Goal: Browse casually: Explore the website without a specific task or goal

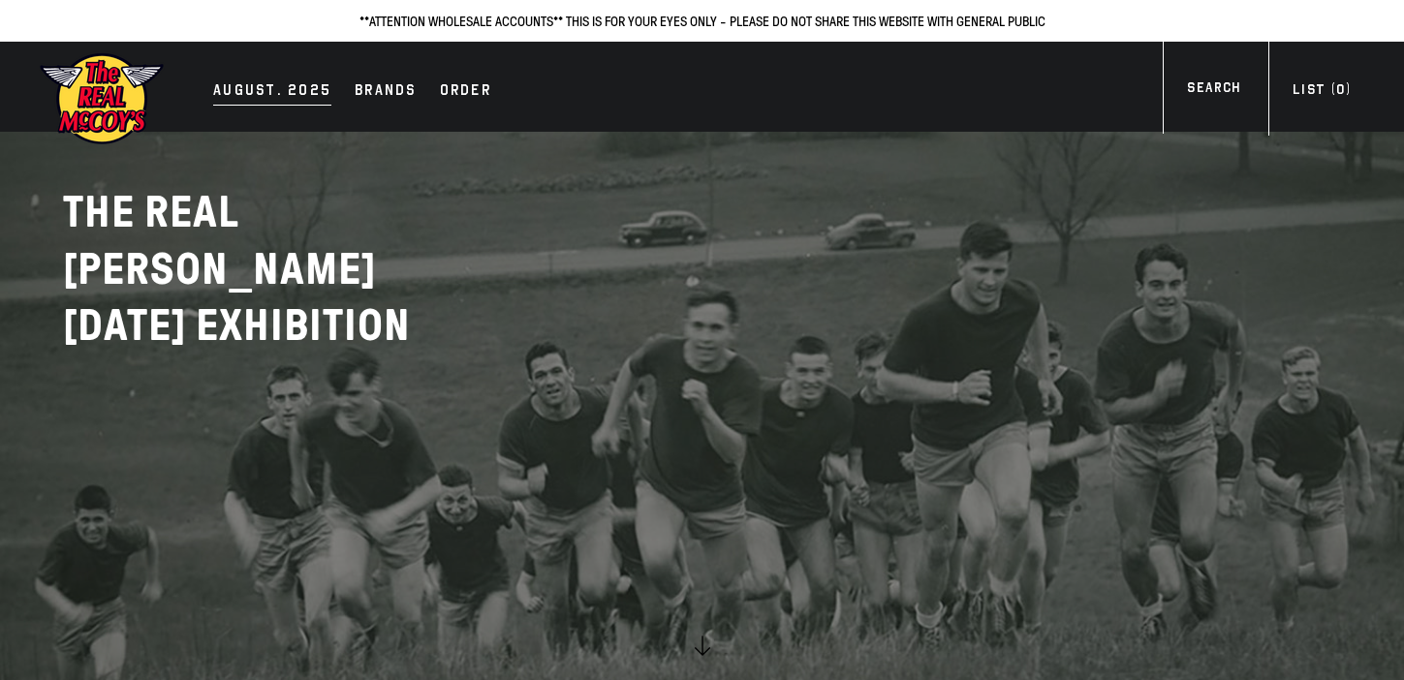
click at [284, 88] on div "AUGUST. 2025" at bounding box center [272, 91] width 118 height 27
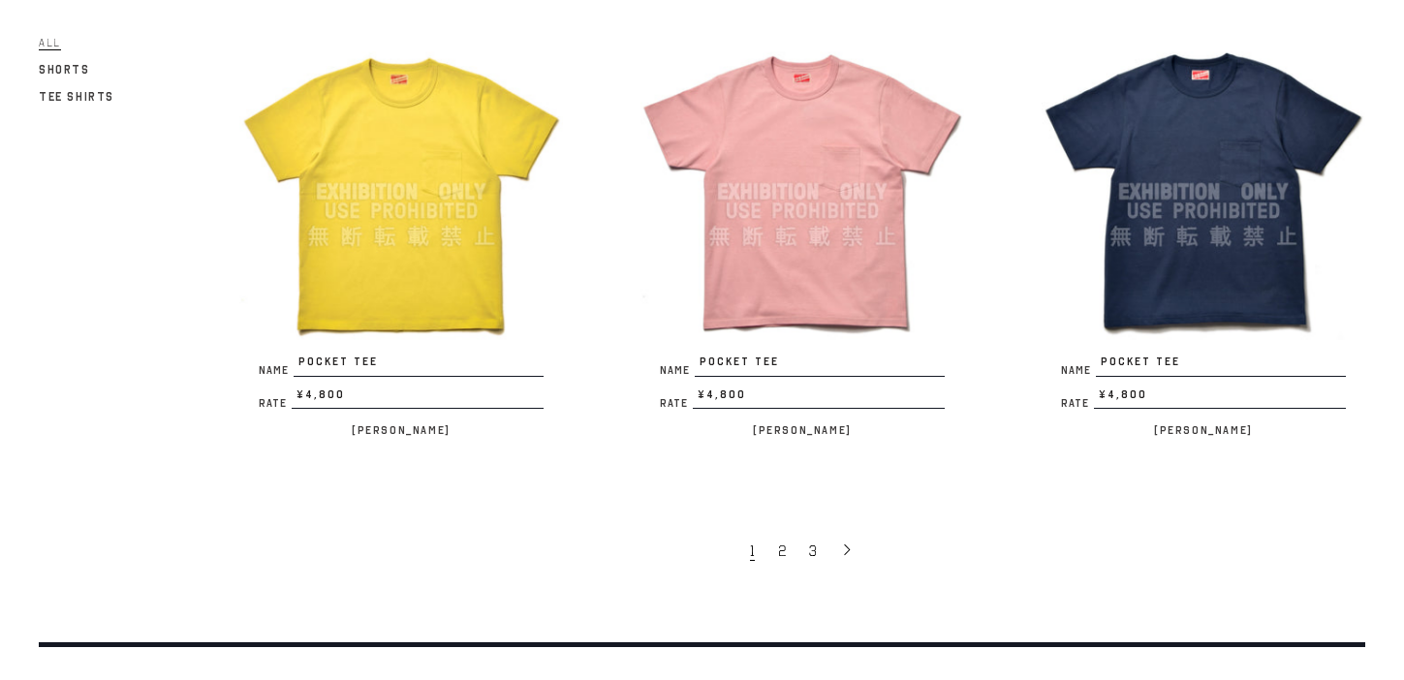
scroll to position [3508, 0]
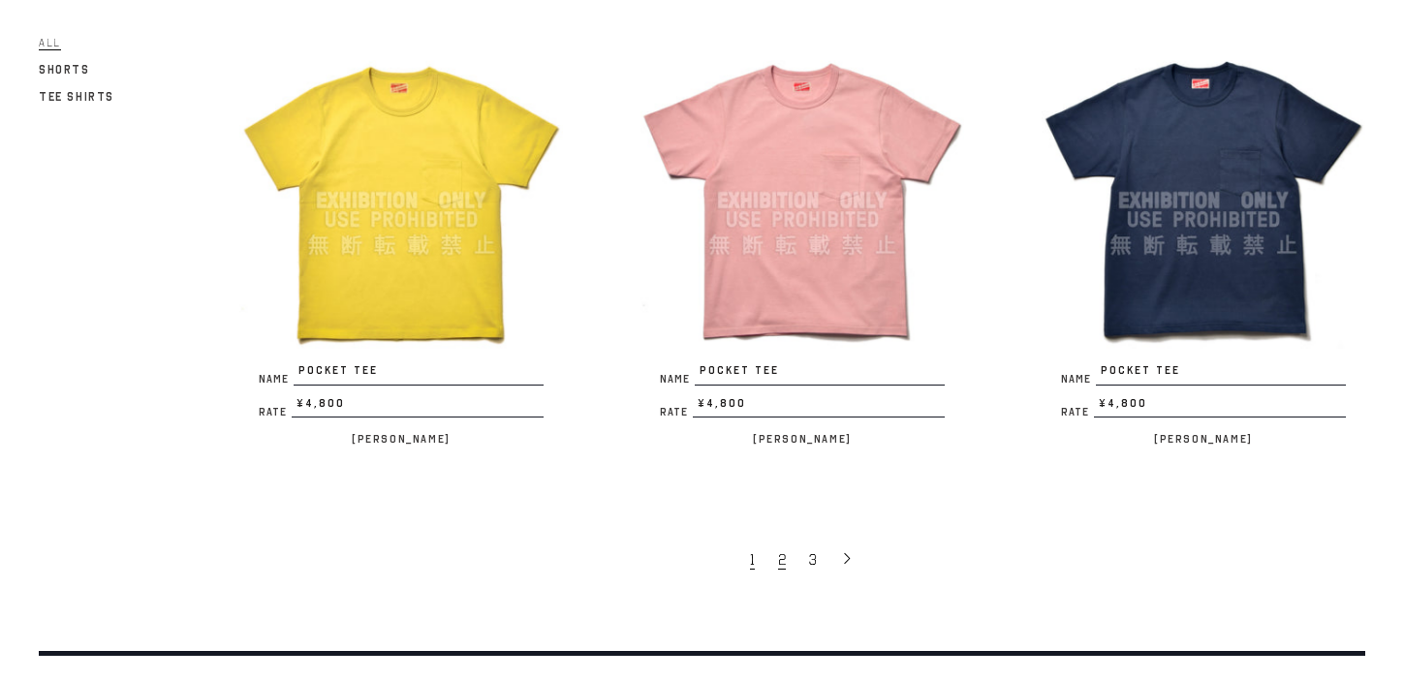
click at [785, 550] on span "2" at bounding box center [782, 559] width 8 height 19
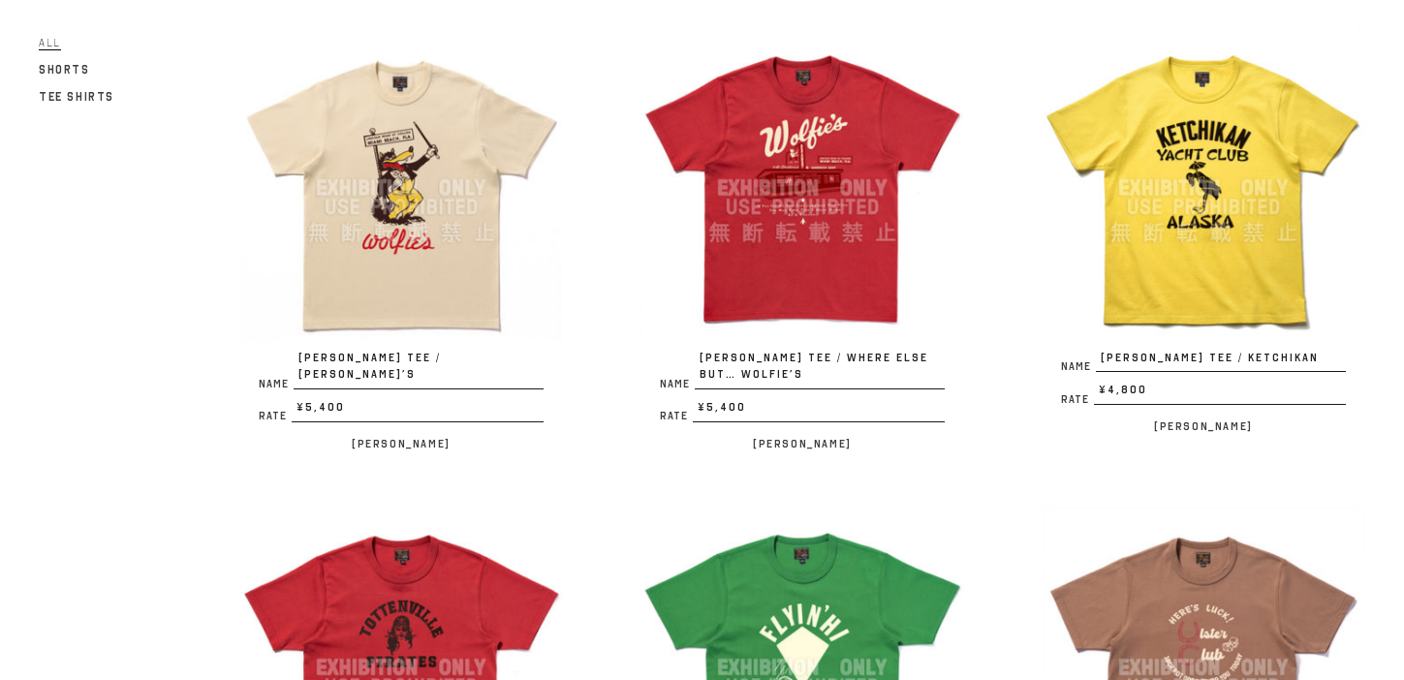
scroll to position [709, 0]
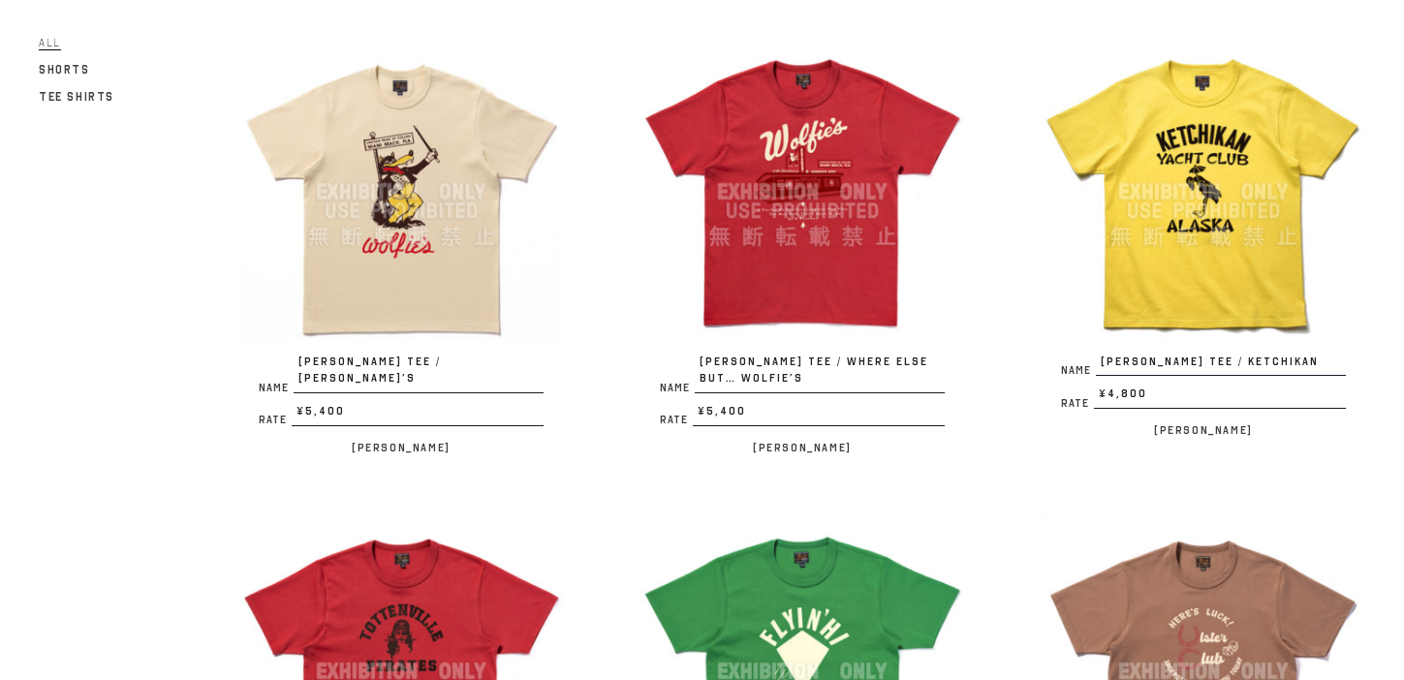
click at [822, 257] on img at bounding box center [802, 192] width 324 height 324
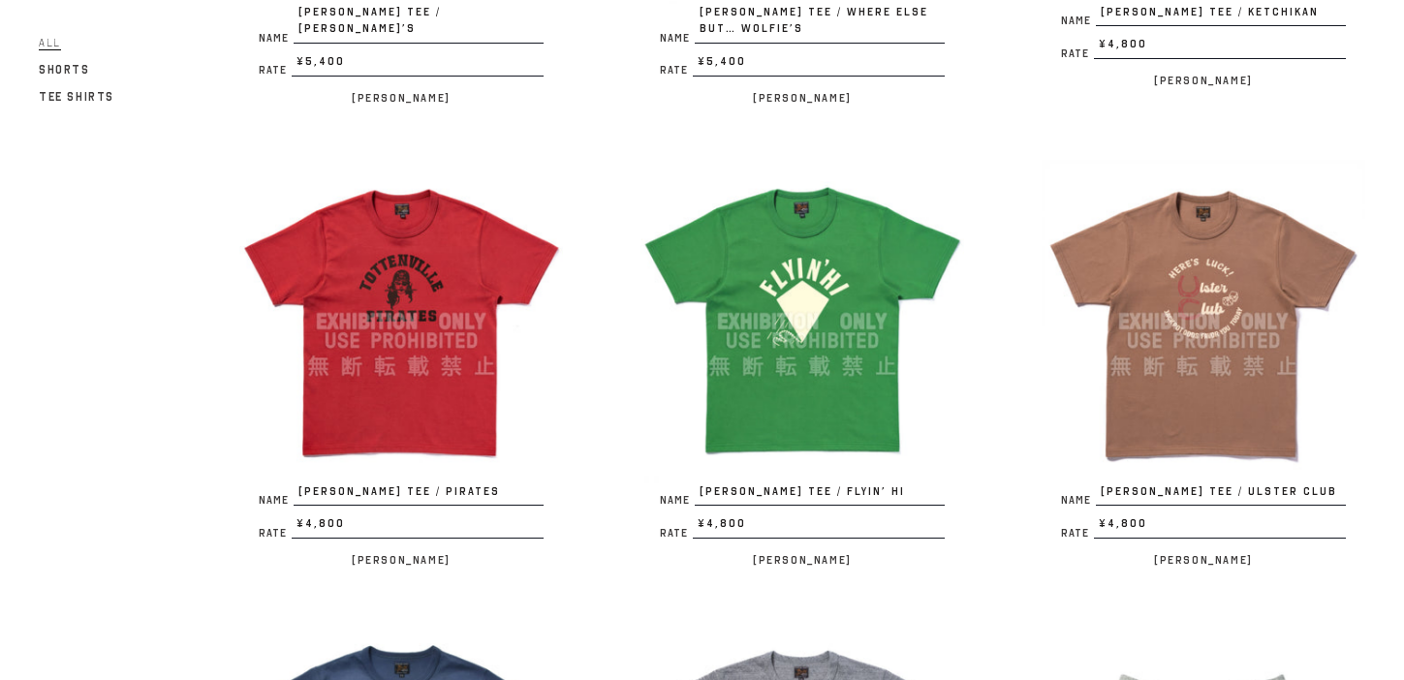
scroll to position [1062, 0]
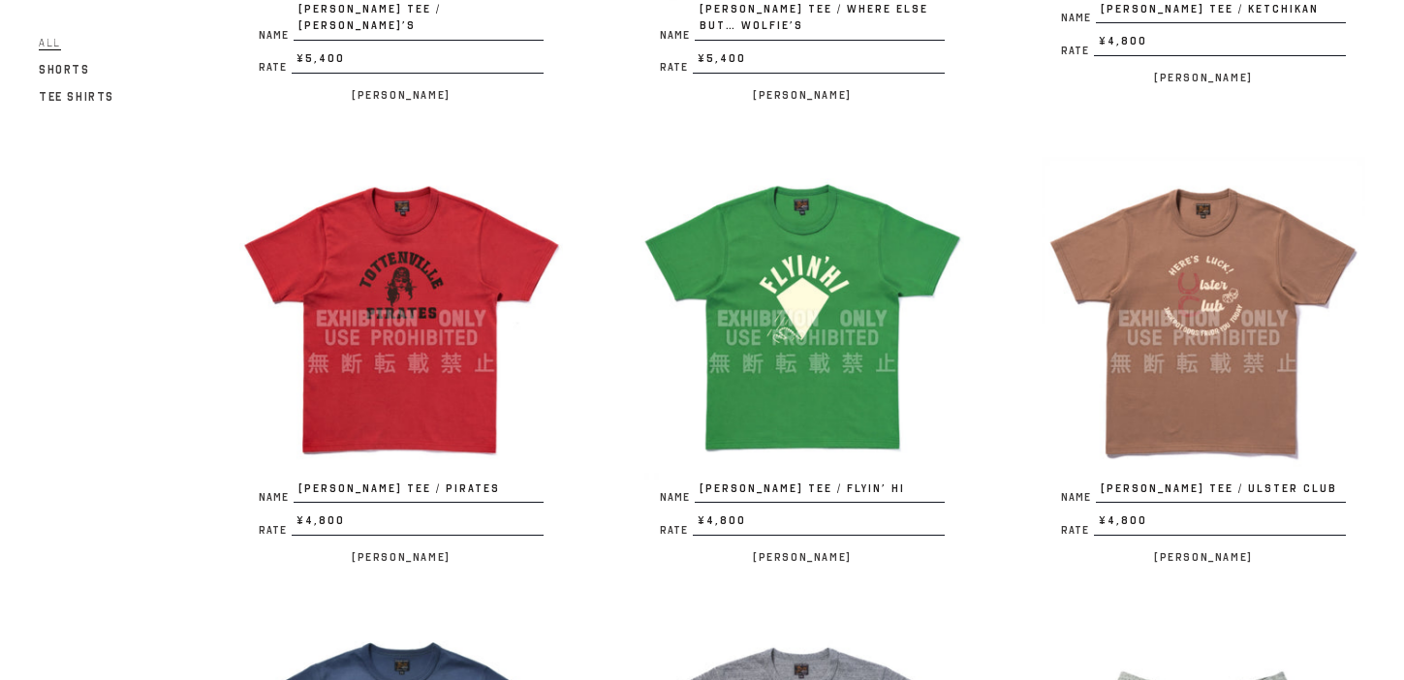
click at [1235, 326] on img at bounding box center [1203, 319] width 324 height 324
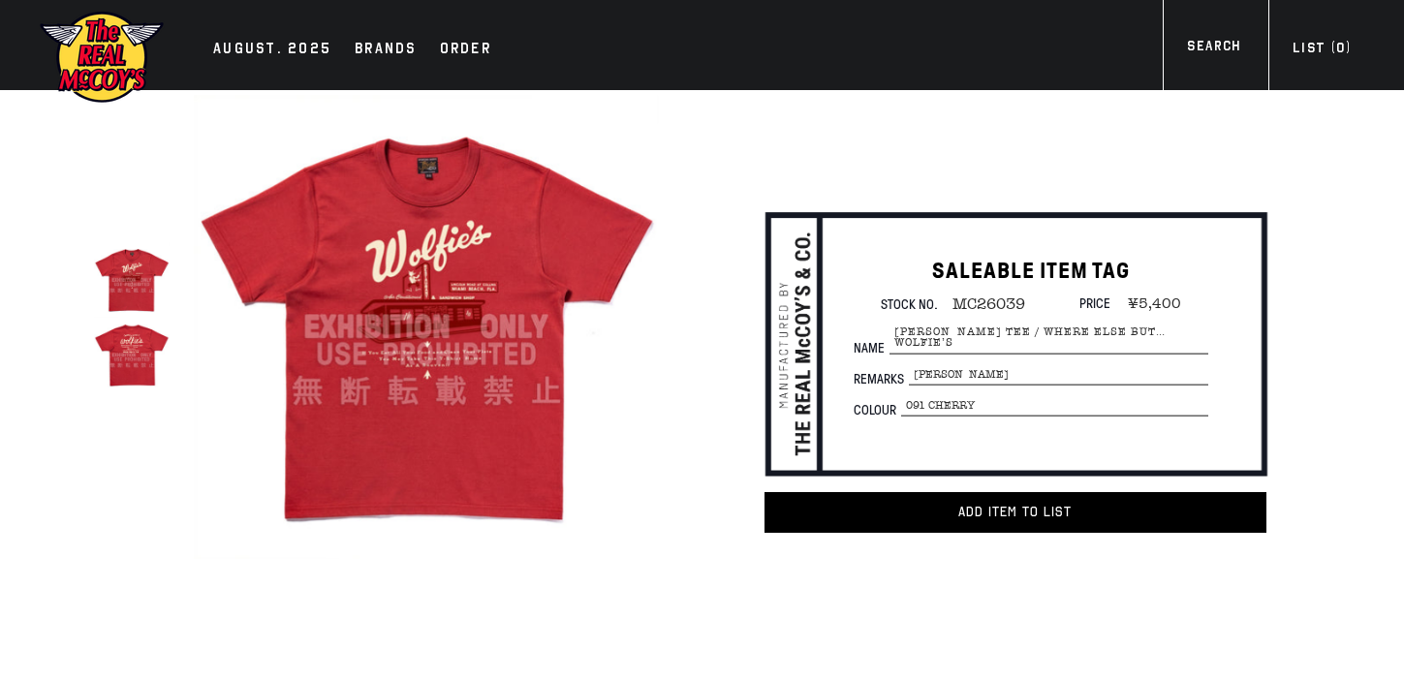
click at [123, 362] on img at bounding box center [132, 356] width 76 height 76
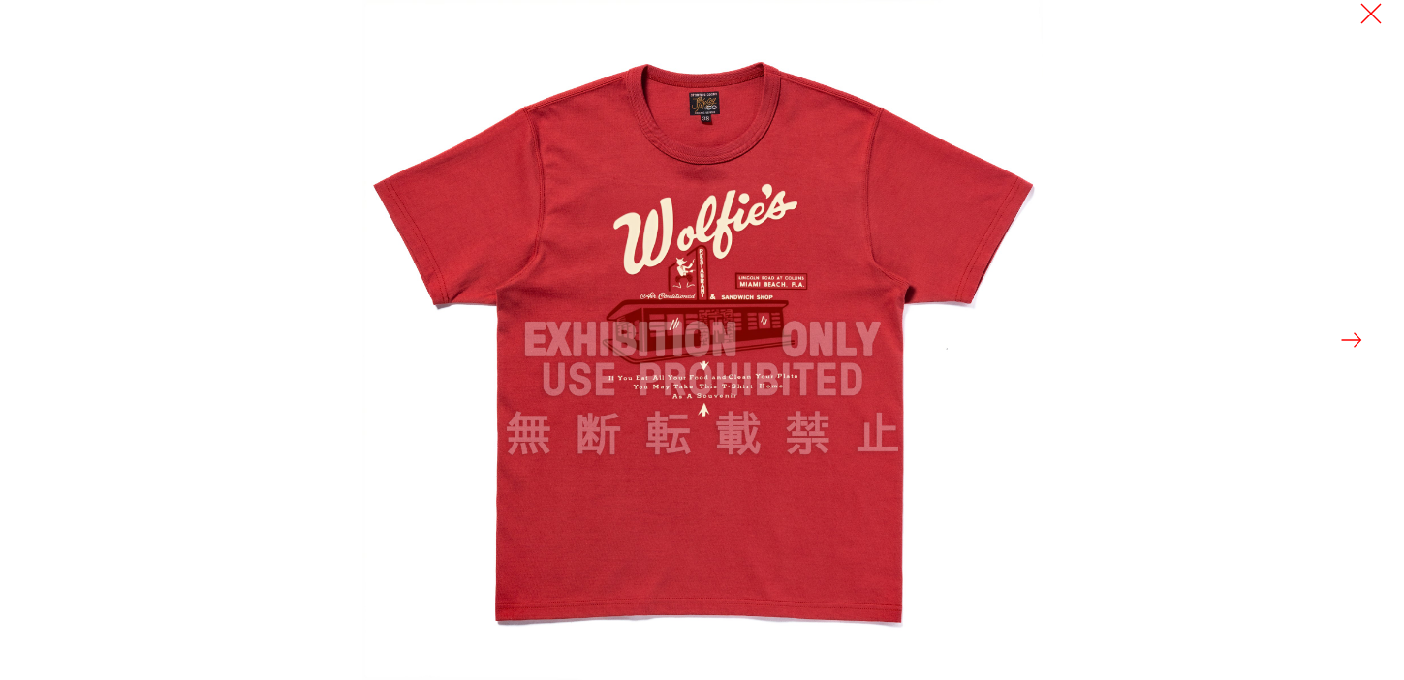
click at [1357, 339] on button at bounding box center [1351, 339] width 27 height 27
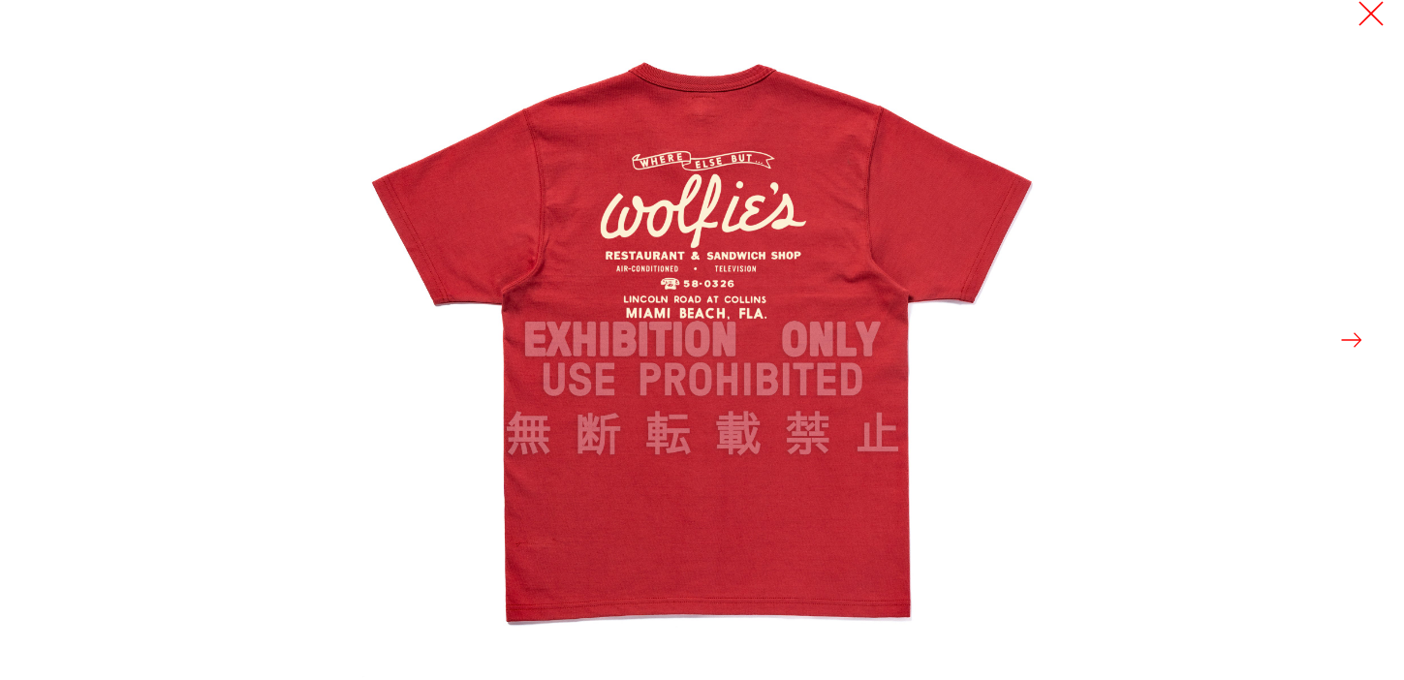
click at [1370, 16] on button at bounding box center [1370, 13] width 27 height 27
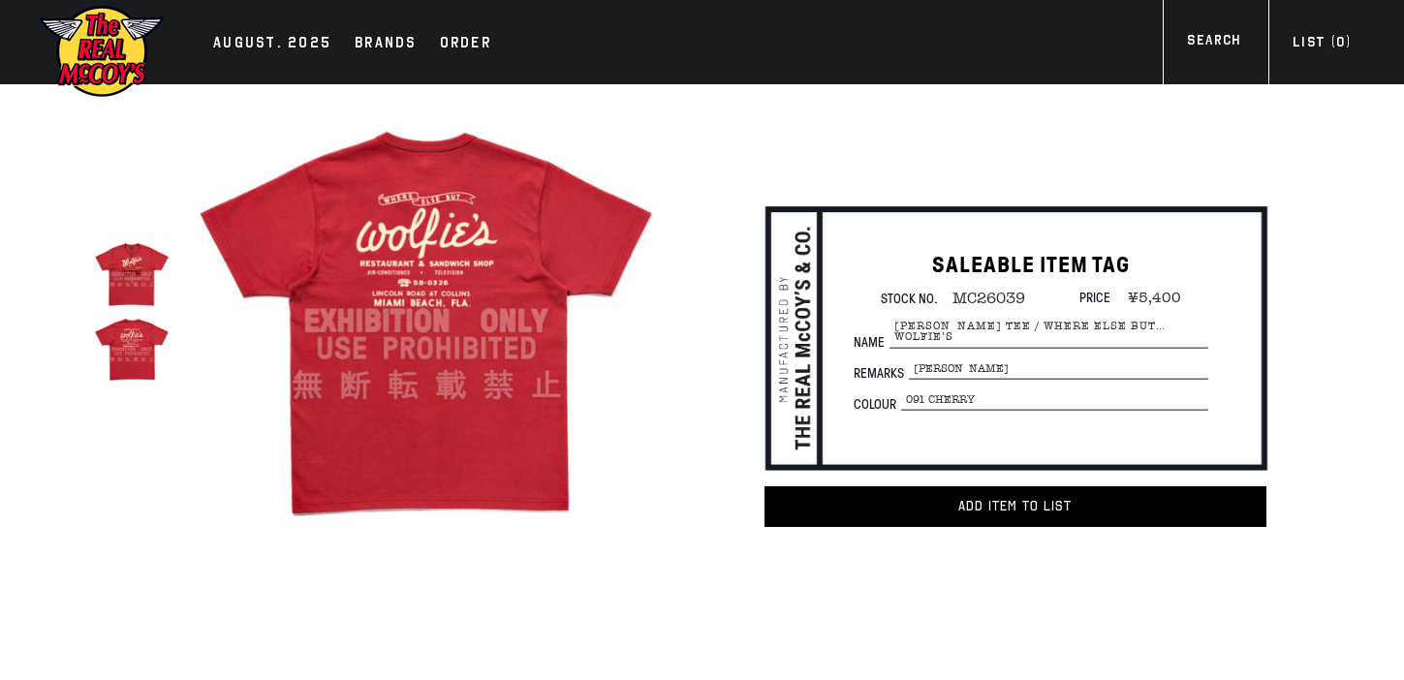
scroll to position [9, 0]
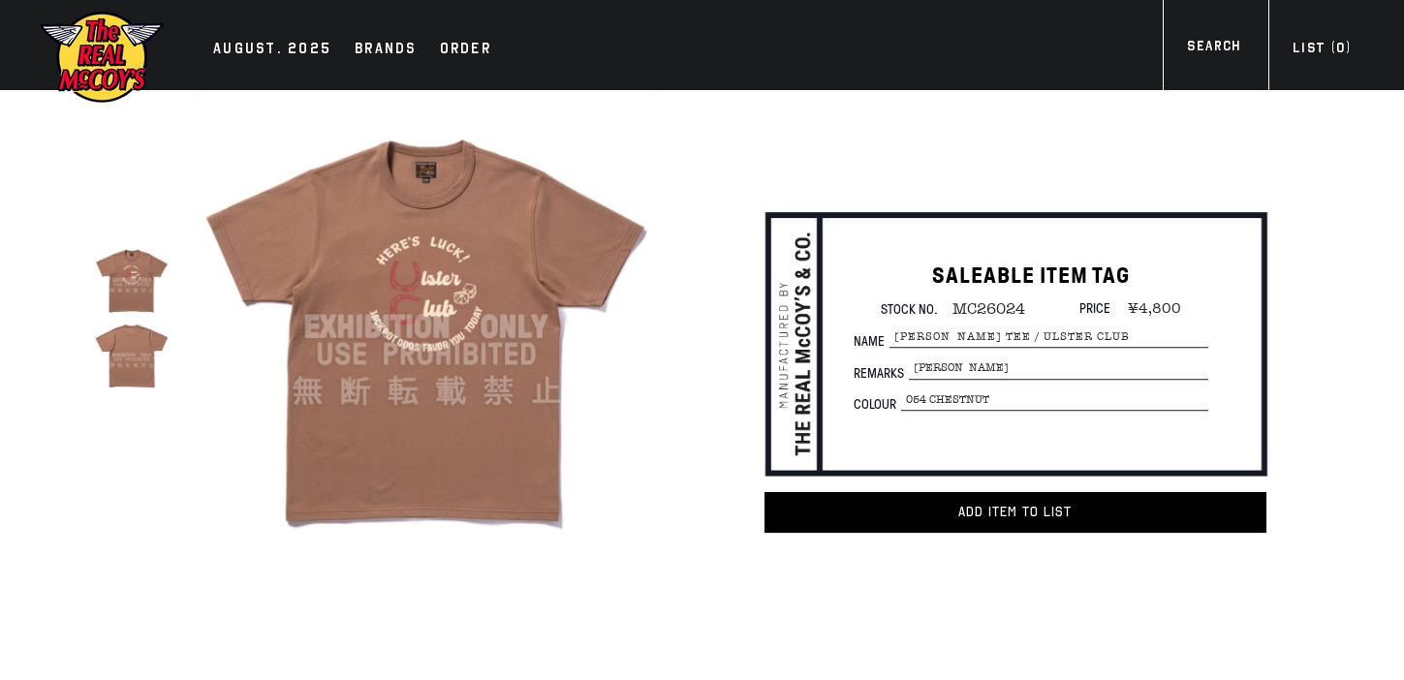
click at [995, 301] on span "MC26024" at bounding box center [981, 308] width 87 height 17
copy span "MC26024"
click at [978, 300] on span "MC26024" at bounding box center [981, 308] width 87 height 17
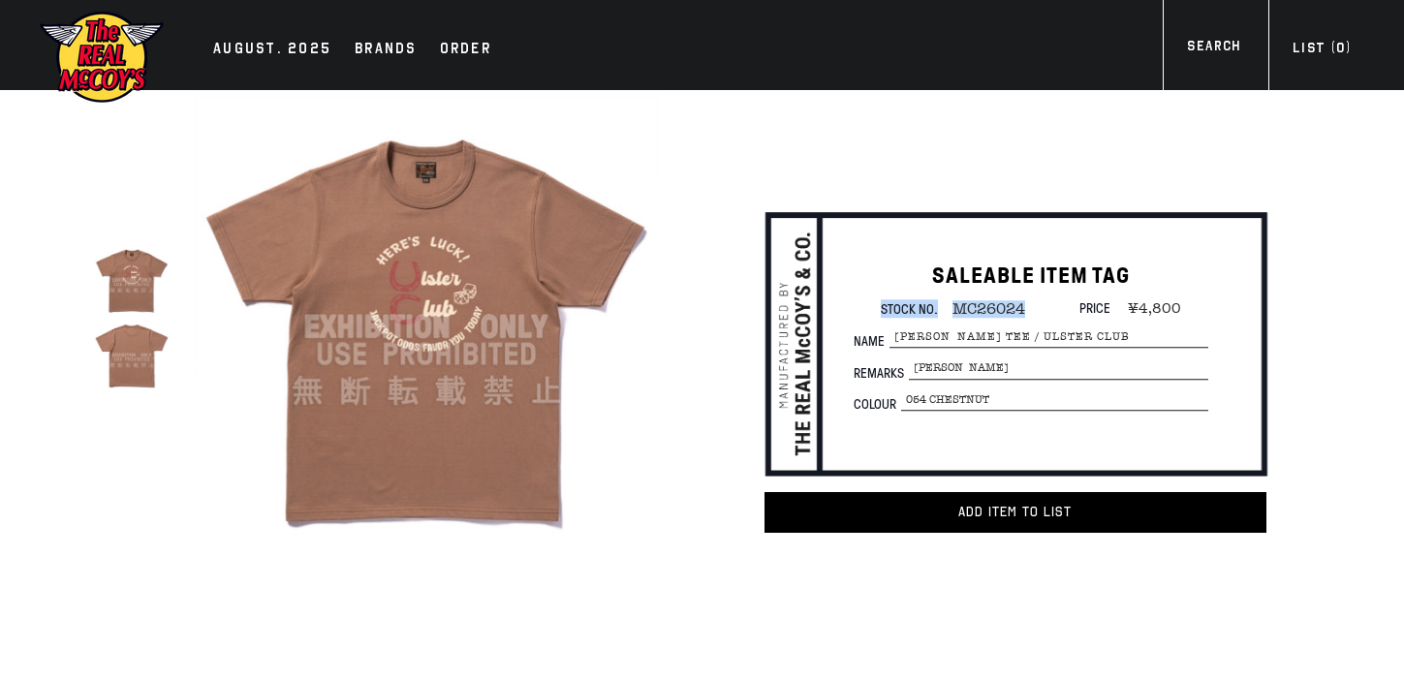
click at [978, 300] on span "MC26024" at bounding box center [981, 308] width 87 height 17
click at [981, 302] on span "MC26024" at bounding box center [981, 308] width 87 height 17
copy span "MC26024"
click at [134, 70] on img at bounding box center [102, 57] width 126 height 95
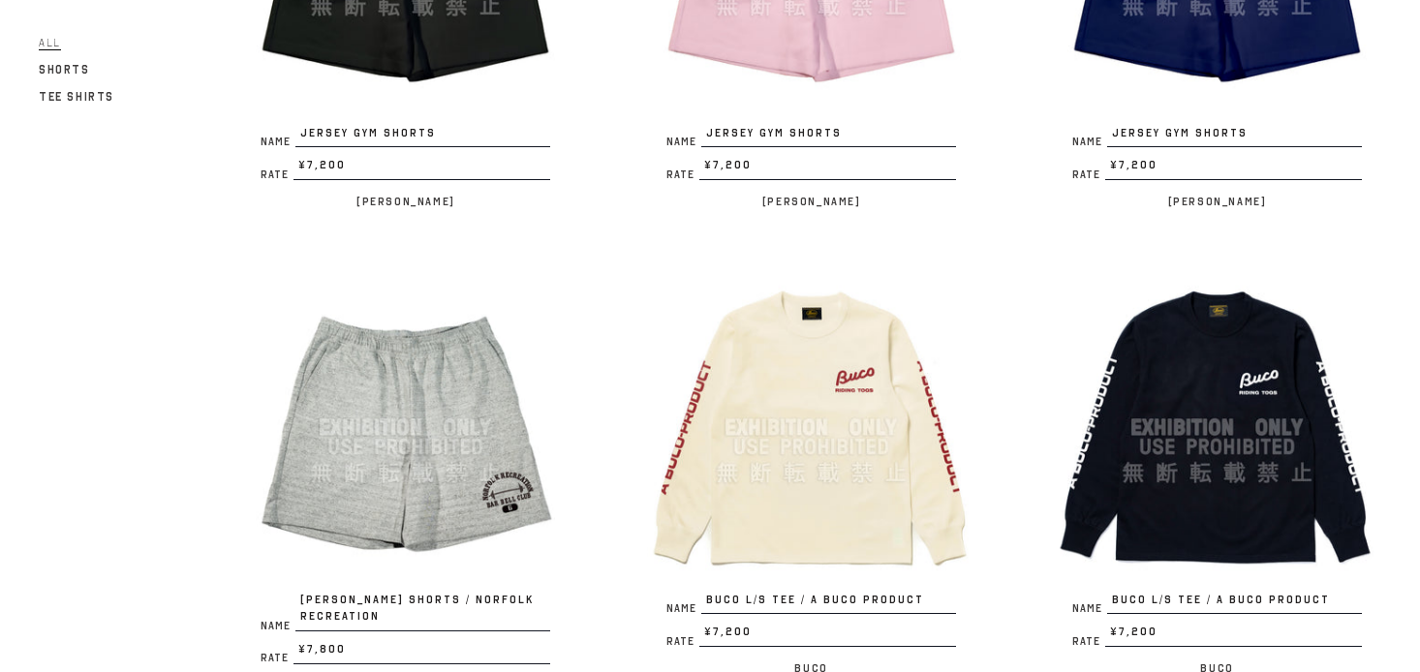
scroll to position [2387, 0]
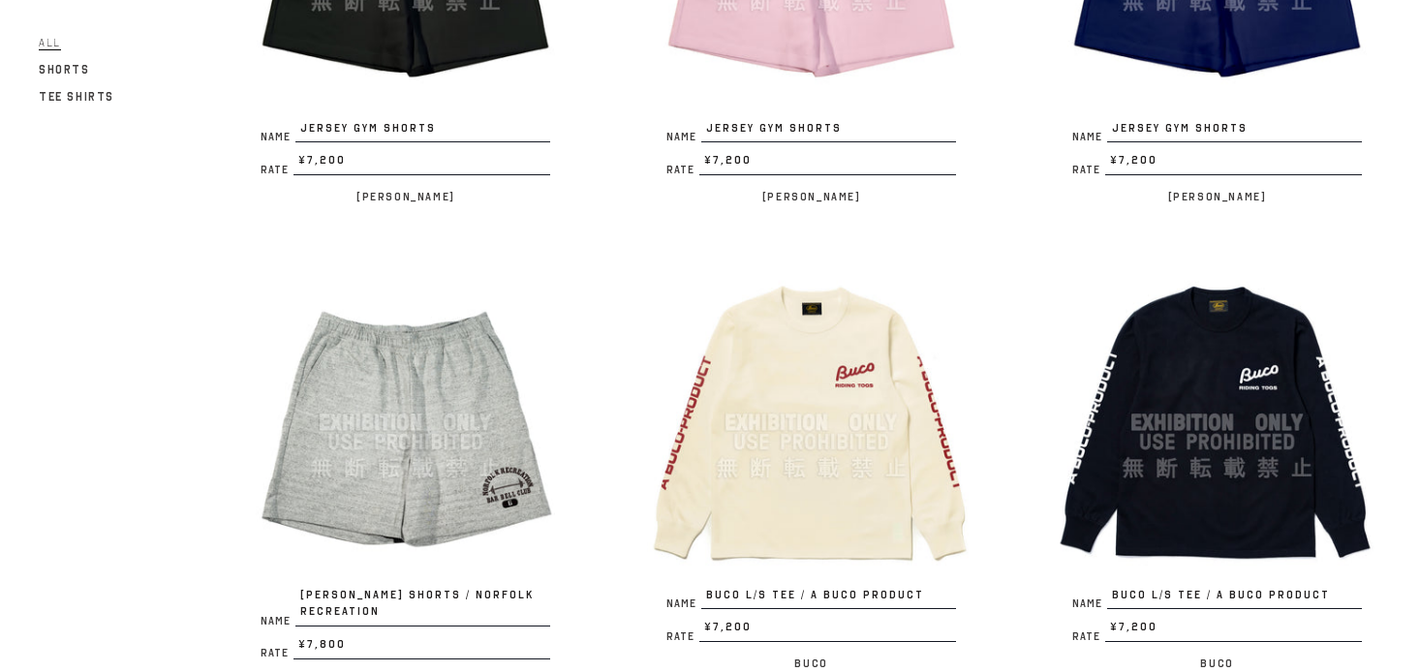
click at [485, 331] on img at bounding box center [405, 423] width 328 height 328
click at [800, 389] on img at bounding box center [811, 423] width 328 height 328
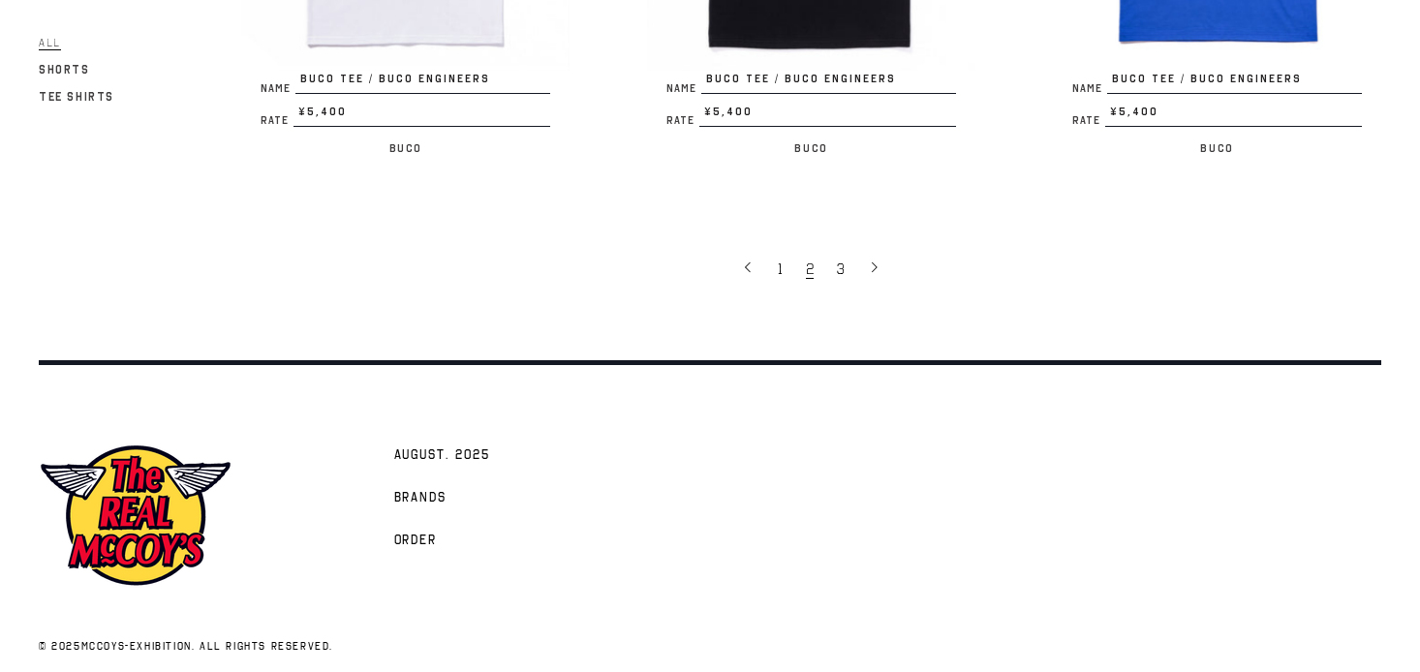
scroll to position [3857, 0]
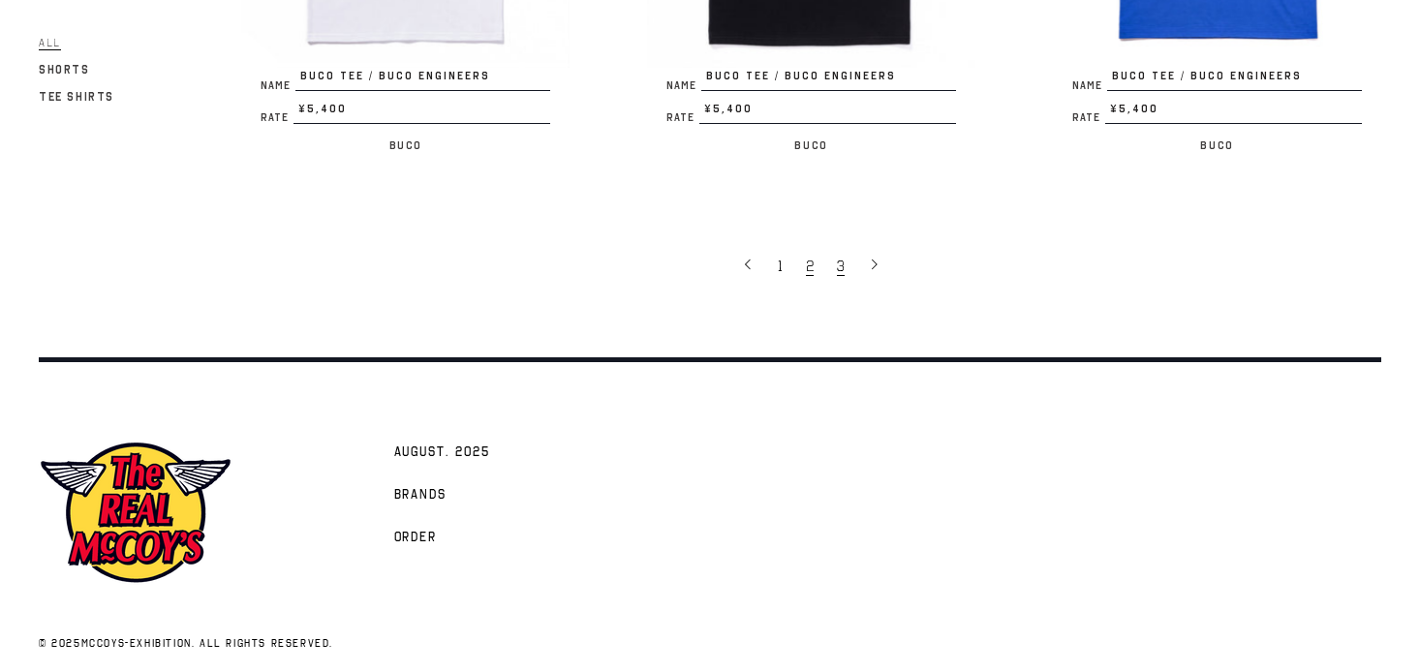
click at [848, 253] on link "3" at bounding box center [842, 265] width 31 height 41
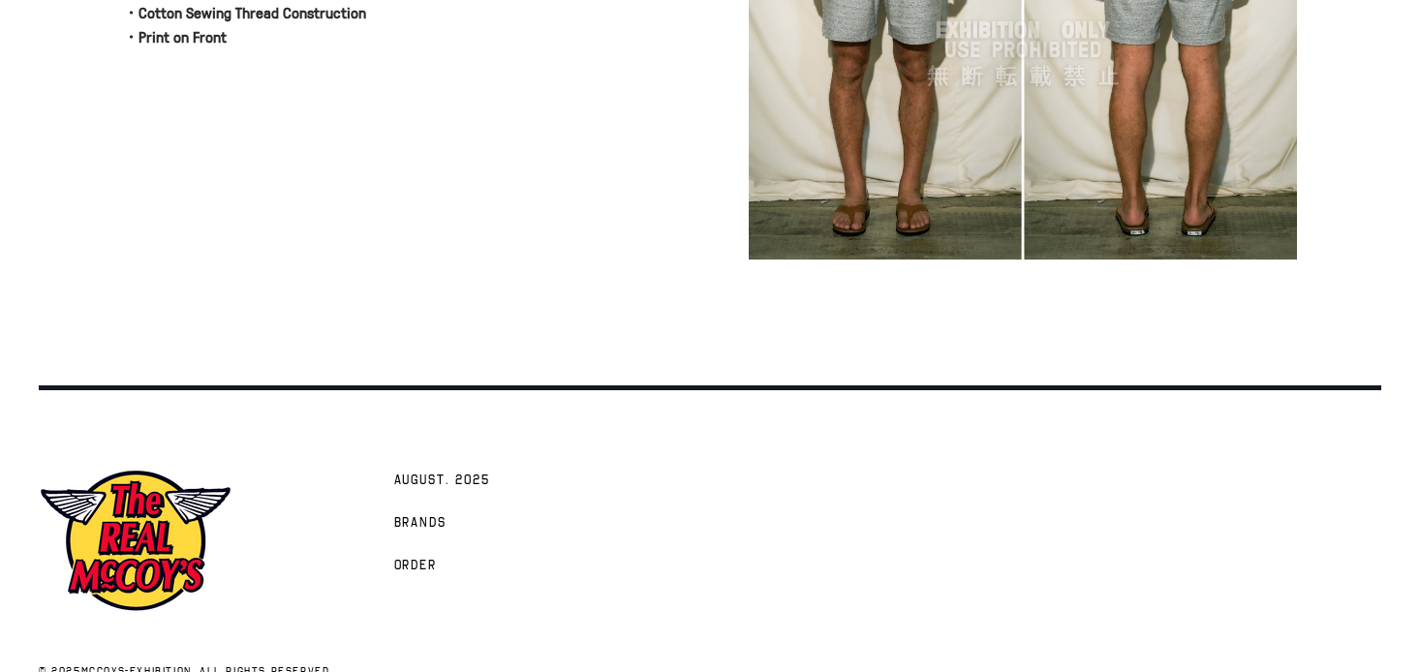
scroll to position [894, 0]
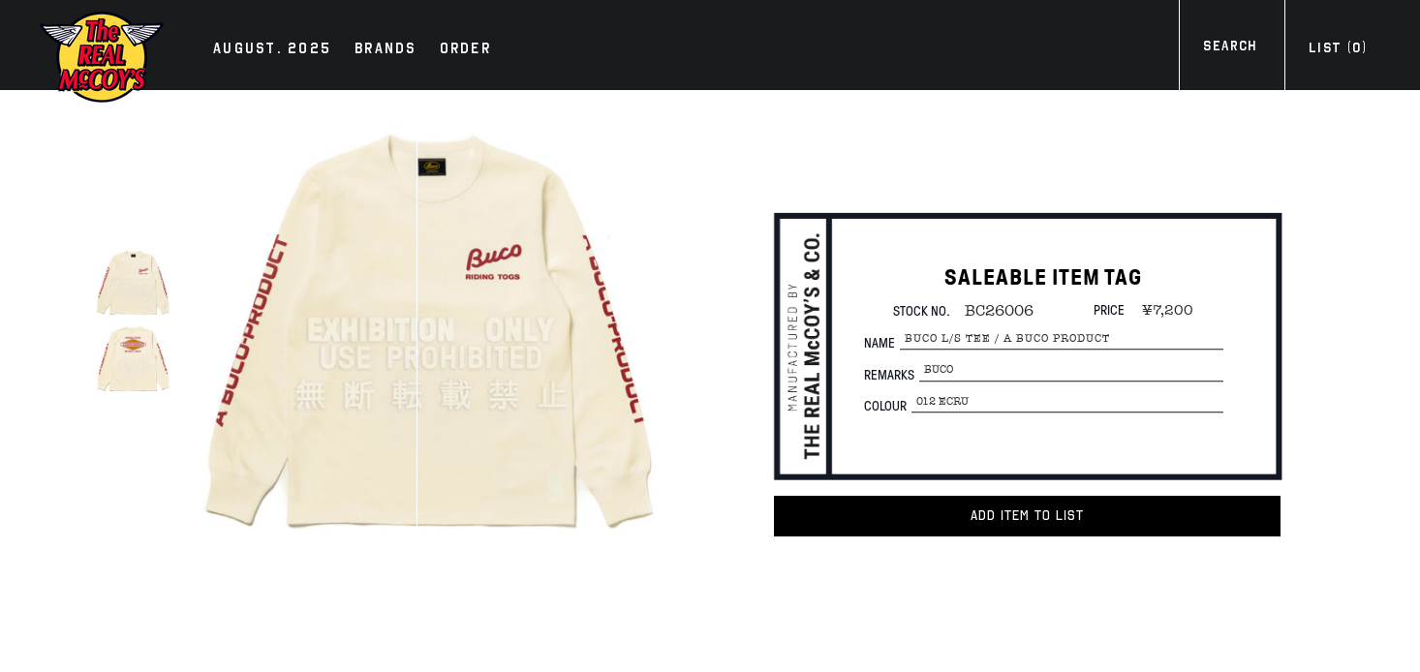
click at [155, 374] on img at bounding box center [133, 359] width 77 height 77
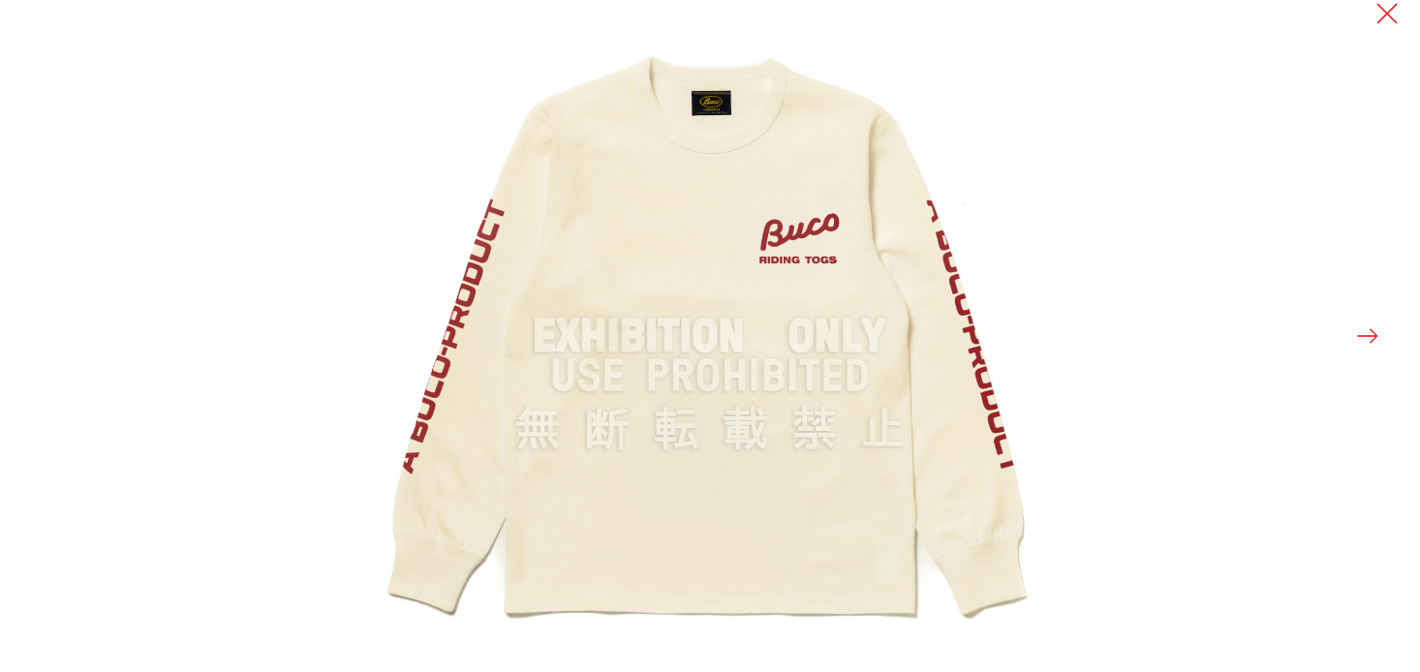
click at [1373, 324] on button at bounding box center [1367, 336] width 27 height 27
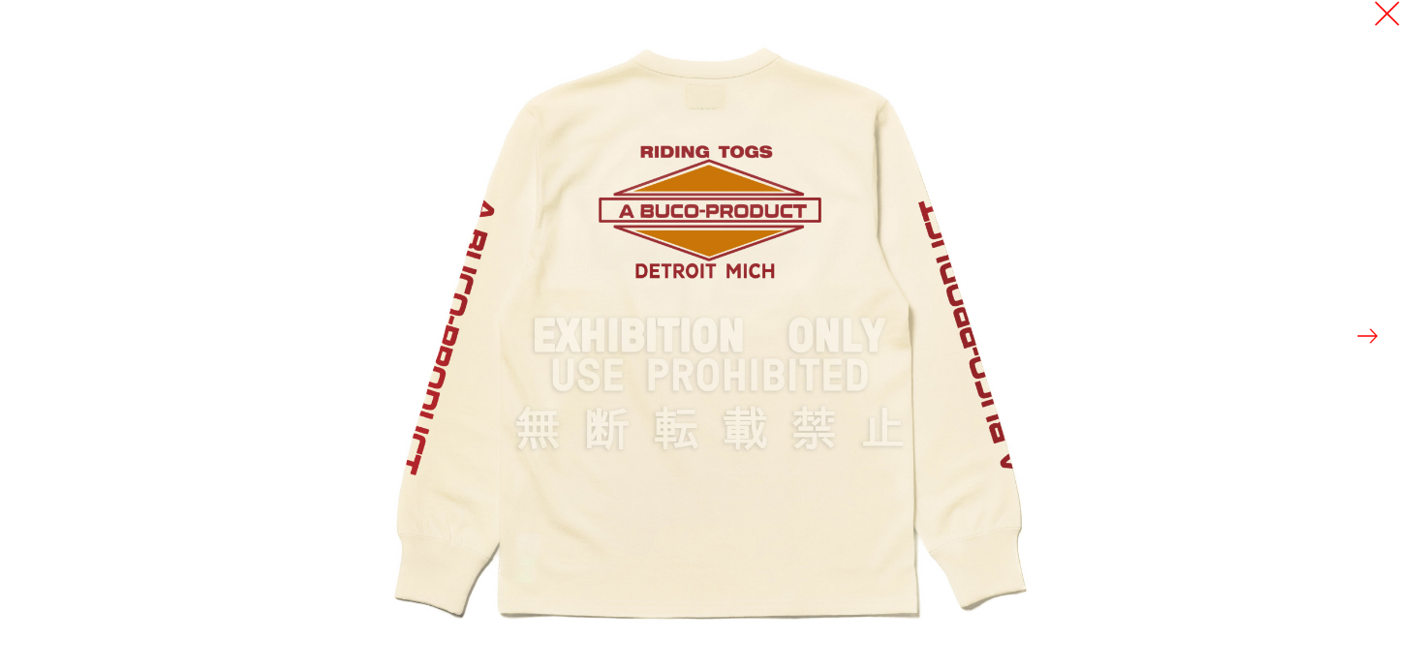
click at [1378, 20] on button at bounding box center [1387, 13] width 27 height 27
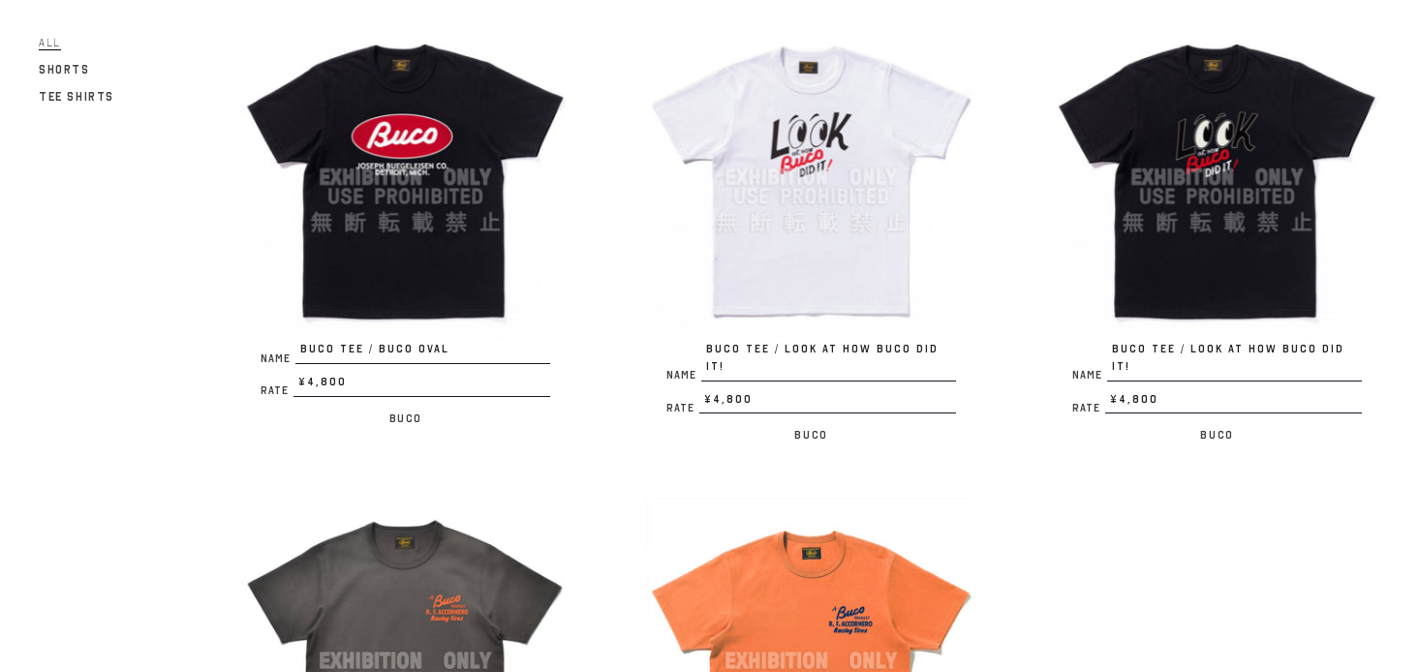
scroll to position [1112, 0]
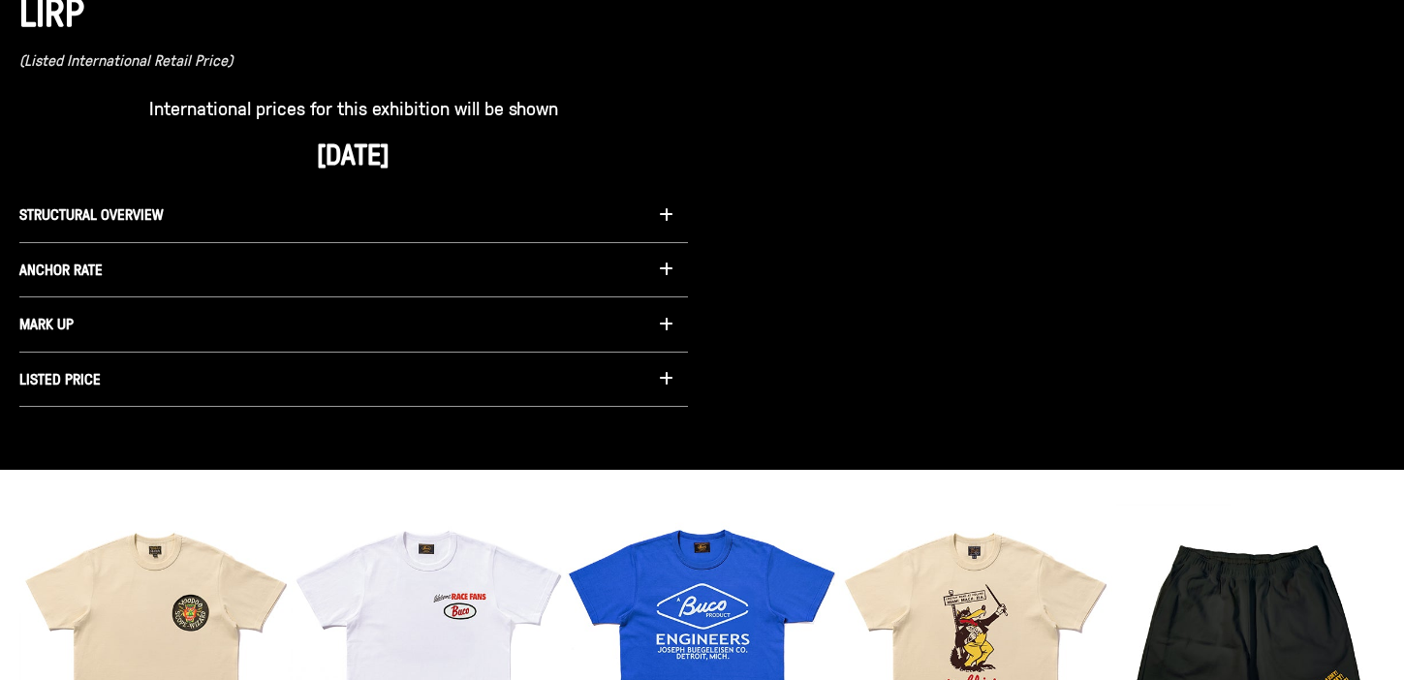
scroll to position [1317, 0]
